Goal: Task Accomplishment & Management: Use online tool/utility

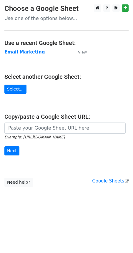
click at [59, 126] on input "url" at bounding box center [64, 127] width 121 height 11
type input "[URL][DOMAIN_NAME]"
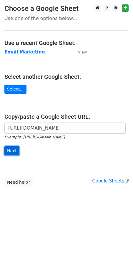
click at [15, 150] on input "Next" at bounding box center [11, 150] width 15 height 9
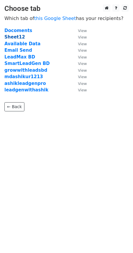
click at [16, 36] on strong "Sheet12" at bounding box center [14, 36] width 21 height 5
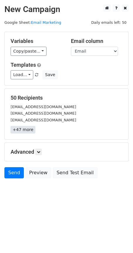
click at [14, 131] on link "+47 more" at bounding box center [23, 129] width 25 height 7
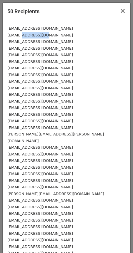
drag, startPoint x: 18, startPoint y: 35, endPoint x: 36, endPoint y: 36, distance: 18.2
click at [36, 36] on small "fauzi.fellal@gmail.com" at bounding box center [39, 35] width 65 height 4
click at [46, 39] on div "daasenitaf@gmail.com" at bounding box center [66, 41] width 118 height 7
click at [46, 36] on div "fauzi.fellal@gmail.com" at bounding box center [66, 35] width 118 height 7
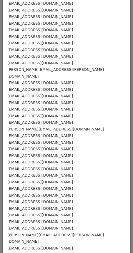
scroll to position [131, 0]
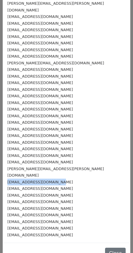
drag, startPoint x: 55, startPoint y: 168, endPoint x: 4, endPoint y: 168, distance: 50.5
click at [4, 168] on div "vonderix@gmail.com fauzi.fellal@gmail.com daasenitaf@gmail.com kilanyworld@gmai…" at bounding box center [66, 66] width 127 height 353
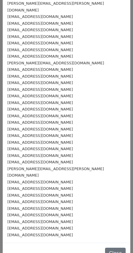
click at [38, 94] on small "joerios@gmail.com" at bounding box center [39, 96] width 65 height 4
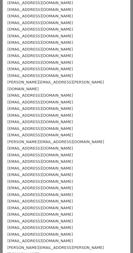
scroll to position [0, 0]
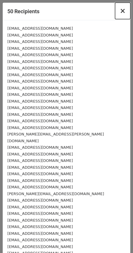
click at [120, 13] on span "×" at bounding box center [122, 11] width 6 height 8
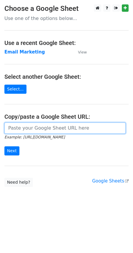
click at [39, 127] on input "url" at bounding box center [64, 127] width 121 height 11
type input "https://docs.google.com/spreadsheets/d/1xL6TpCDV6I8u0ZLJNyeDzG9gA4aAWzyqnMKZojC…"
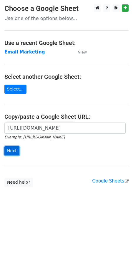
click at [11, 149] on input "Next" at bounding box center [11, 150] width 15 height 9
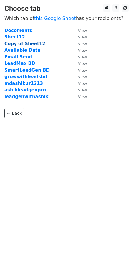
click at [22, 43] on strong "Copy of Sheet12" at bounding box center [24, 43] width 41 height 5
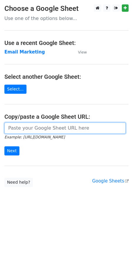
click at [38, 128] on input "url" at bounding box center [64, 127] width 121 height 11
type input "[URL][DOMAIN_NAME]"
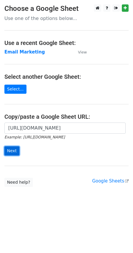
click at [17, 150] on input "Next" at bounding box center [11, 150] width 15 height 9
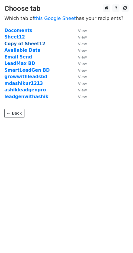
click at [17, 44] on strong "Copy of Sheet12" at bounding box center [24, 43] width 41 height 5
click at [27, 43] on strong "Copy of Sheet12" at bounding box center [24, 43] width 41 height 5
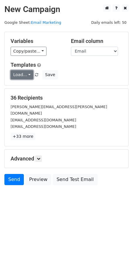
click at [27, 74] on link "Load..." at bounding box center [22, 74] width 23 height 9
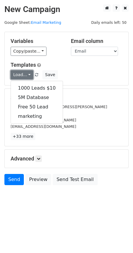
click at [25, 74] on link "Load..." at bounding box center [22, 74] width 23 height 9
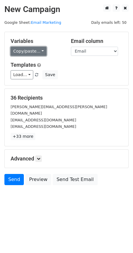
click at [27, 50] on link "Copy/paste..." at bounding box center [29, 51] width 36 height 9
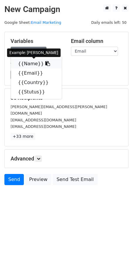
click at [45, 63] on icon at bounding box center [47, 63] width 5 height 5
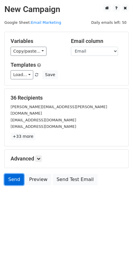
click at [15, 174] on link "Send" at bounding box center [13, 179] width 19 height 11
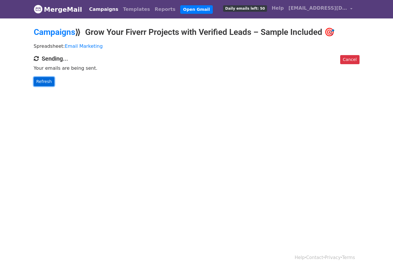
drag, startPoint x: 43, startPoint y: 80, endPoint x: 46, endPoint y: 81, distance: 3.3
click at [43, 80] on link "Refresh" at bounding box center [44, 81] width 21 height 9
click at [46, 81] on link "Refresh" at bounding box center [44, 81] width 21 height 9
click at [49, 83] on link "Refresh" at bounding box center [44, 81] width 21 height 9
click at [43, 84] on link "Refresh" at bounding box center [44, 81] width 21 height 9
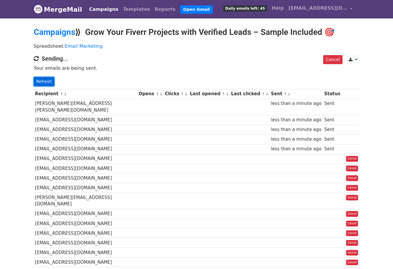
click at [40, 80] on link "Refresh" at bounding box center [44, 81] width 21 height 9
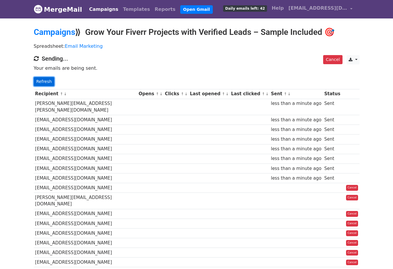
click at [45, 78] on link "Refresh" at bounding box center [44, 81] width 21 height 9
click at [45, 79] on link "Refresh" at bounding box center [44, 81] width 21 height 9
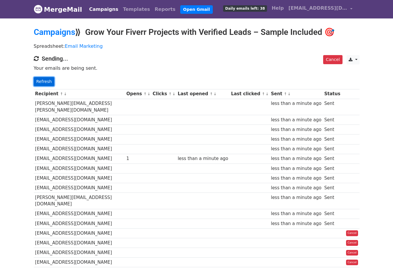
click at [36, 81] on link "Refresh" at bounding box center [44, 81] width 21 height 9
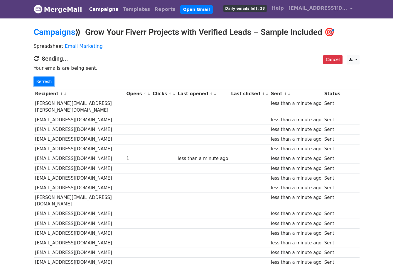
click at [42, 81] on link "Refresh" at bounding box center [44, 81] width 21 height 9
click at [42, 80] on link "Refresh" at bounding box center [44, 81] width 21 height 9
click at [43, 80] on link "Refresh" at bounding box center [44, 81] width 21 height 9
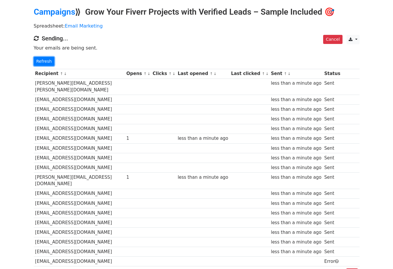
scroll to position [133, 0]
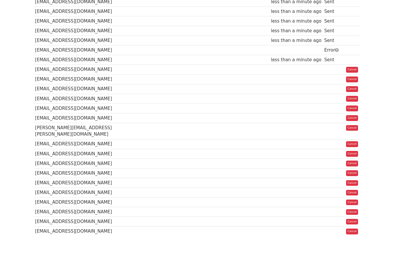
scroll to position [204, 0]
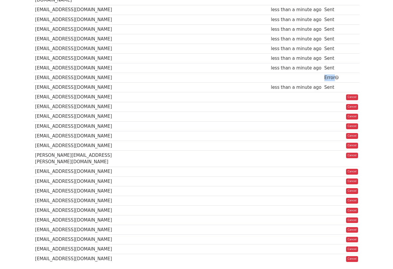
drag, startPoint x: 316, startPoint y: 65, endPoint x: 348, endPoint y: 62, distance: 32.5
click at [348, 73] on tr "crownweb03@gmail.com Error" at bounding box center [197, 78] width 326 height 10
click at [191, 83] on td at bounding box center [202, 88] width 53 height 10
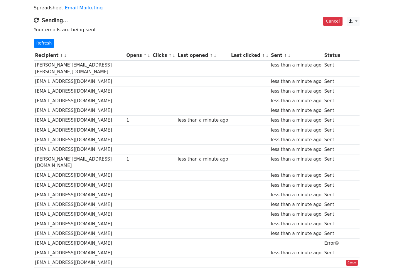
scroll to position [28, 0]
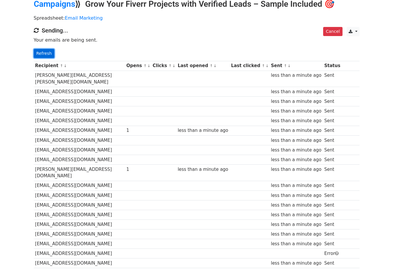
click at [46, 50] on link "Refresh" at bounding box center [44, 53] width 21 height 9
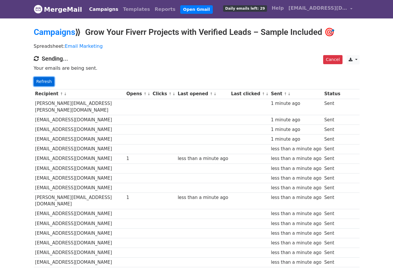
click at [43, 80] on link "Refresh" at bounding box center [44, 81] width 21 height 9
click at [45, 79] on link "Refresh" at bounding box center [44, 81] width 21 height 9
click at [47, 83] on link "Refresh" at bounding box center [44, 81] width 21 height 9
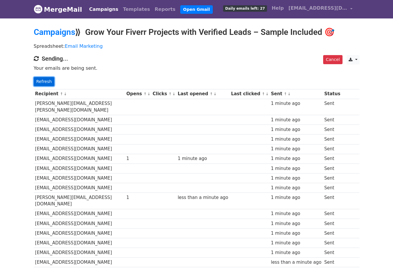
click at [48, 80] on link "Refresh" at bounding box center [44, 81] width 21 height 9
click at [48, 81] on link "Refresh" at bounding box center [44, 81] width 21 height 9
click at [45, 81] on link "Refresh" at bounding box center [44, 81] width 21 height 9
click at [38, 80] on link "Refresh" at bounding box center [44, 81] width 21 height 9
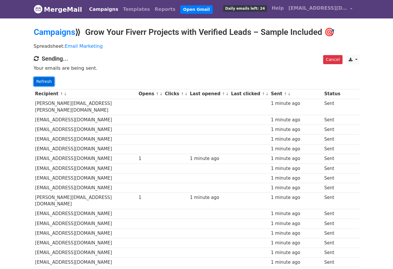
click at [48, 82] on link "Refresh" at bounding box center [44, 81] width 21 height 9
click at [47, 82] on link "Refresh" at bounding box center [44, 81] width 21 height 9
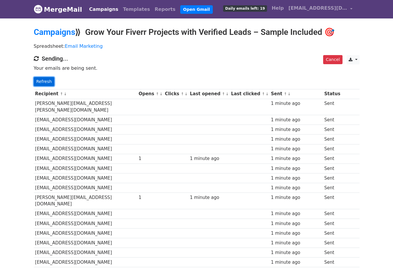
click at [47, 81] on link "Refresh" at bounding box center [44, 81] width 21 height 9
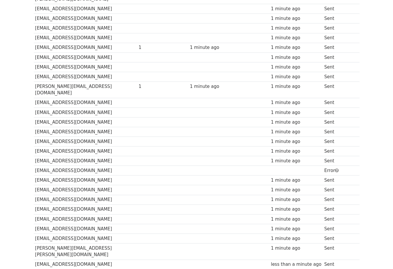
scroll to position [59, 0]
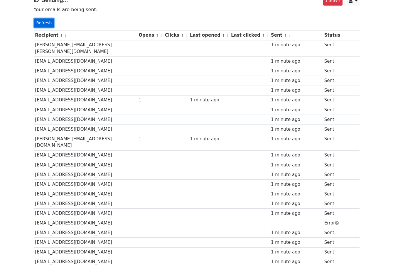
click at [38, 23] on link "Refresh" at bounding box center [44, 22] width 21 height 9
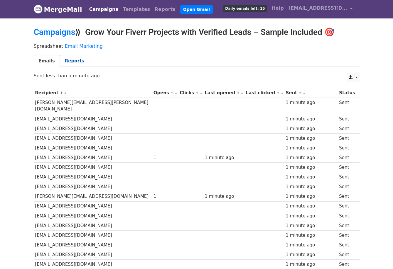
click at [74, 61] on link "Reports" at bounding box center [74, 61] width 29 height 12
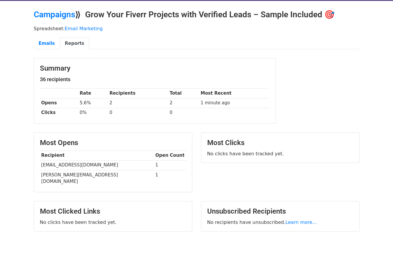
scroll to position [27, 0]
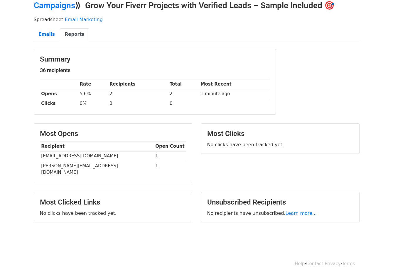
click at [67, 35] on link "Reports" at bounding box center [74, 34] width 29 height 12
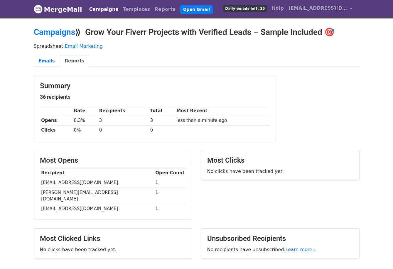
click at [63, 59] on link "Reports" at bounding box center [74, 61] width 29 height 12
click at [328, 72] on div "Spreadsheet: Email Marketing Emails Reports" at bounding box center [196, 56] width 335 height 33
click at [75, 60] on link "Reports" at bounding box center [74, 61] width 29 height 12
